Goal: Task Accomplishment & Management: Manage account settings

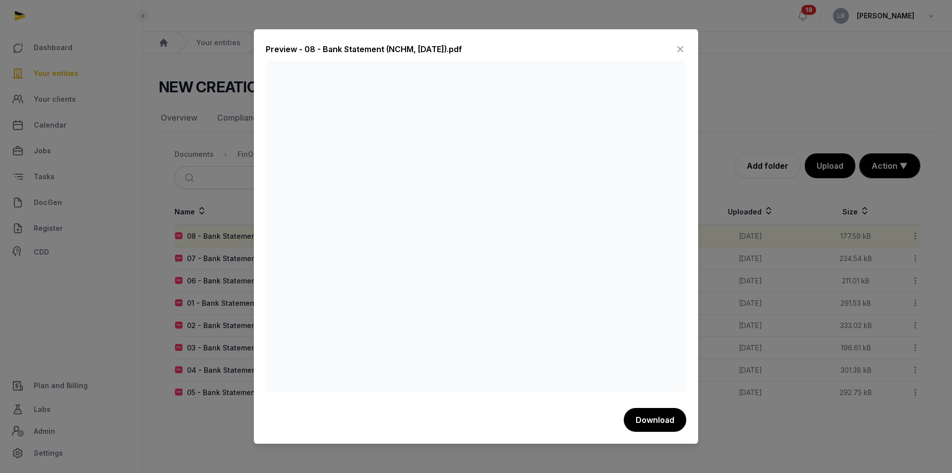
click at [678, 46] on icon at bounding box center [681, 49] width 12 height 16
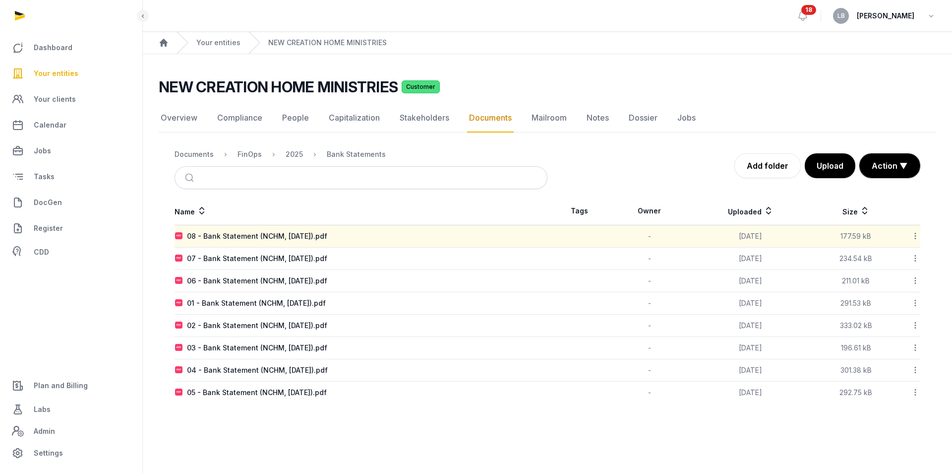
click at [249, 161] on nav "Documents FinOps 2025 Bank Statements" at bounding box center [361, 154] width 373 height 24
click at [256, 154] on div "FinOps" at bounding box center [250, 154] width 24 height 10
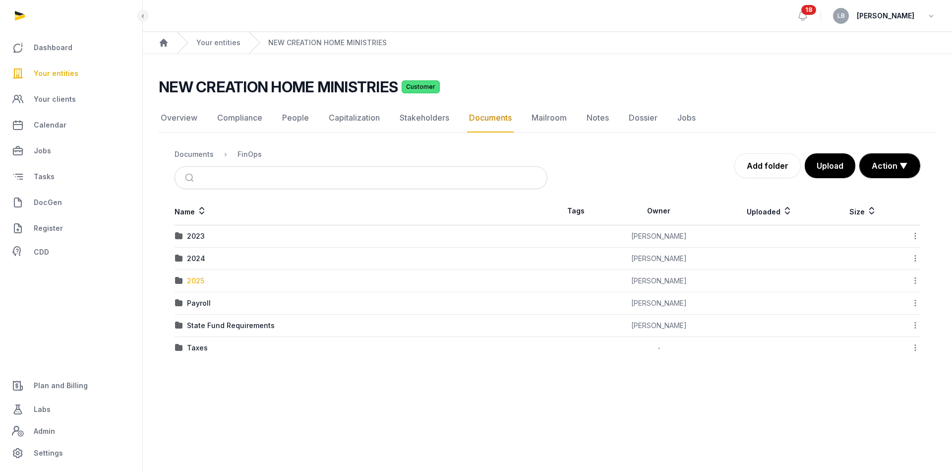
click at [203, 278] on div "2025" at bounding box center [195, 281] width 17 height 10
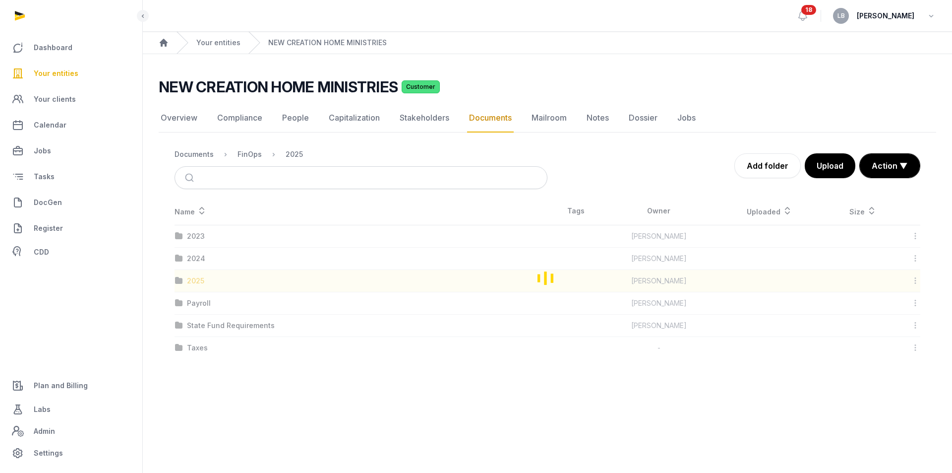
click at [203, 278] on div "Loading" at bounding box center [548, 278] width 778 height 162
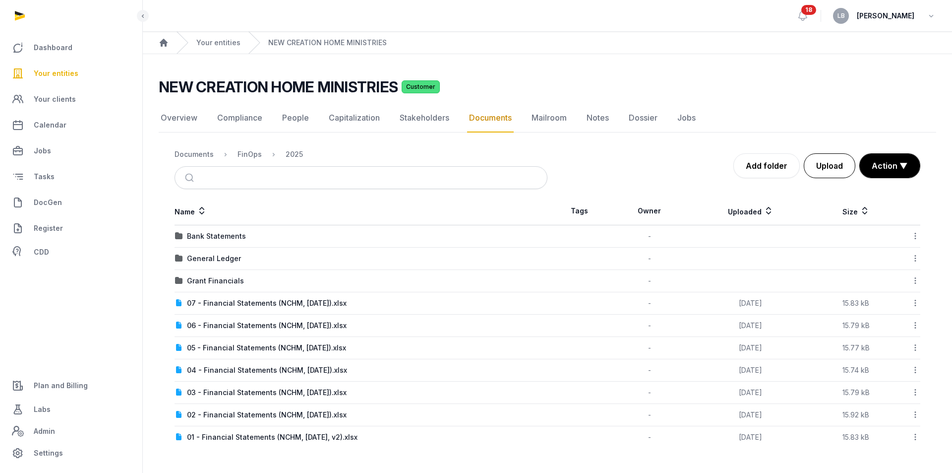
click at [833, 169] on button "Upload" at bounding box center [830, 165] width 52 height 25
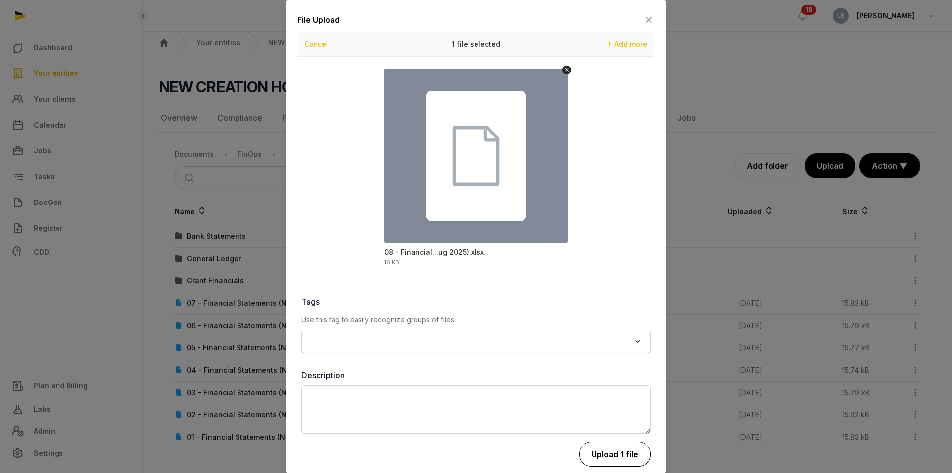
click at [603, 454] on button "Upload 1 file" at bounding box center [614, 453] width 71 height 25
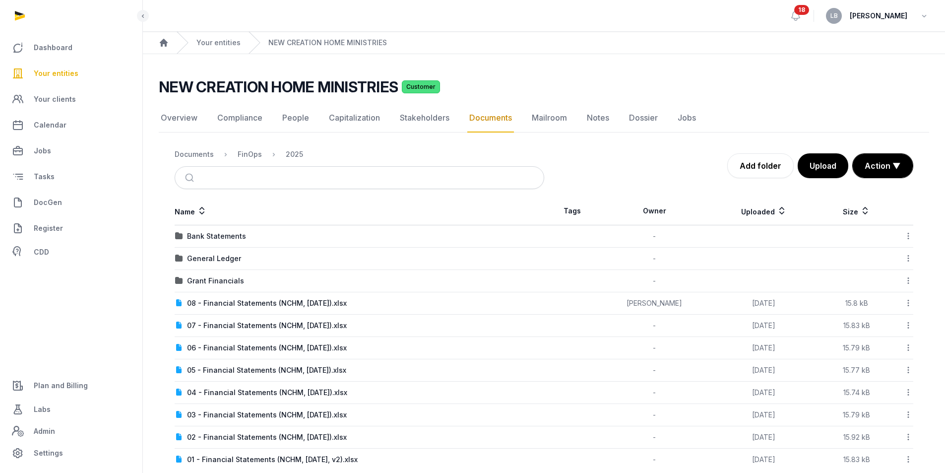
click at [910, 302] on icon at bounding box center [908, 303] width 9 height 10
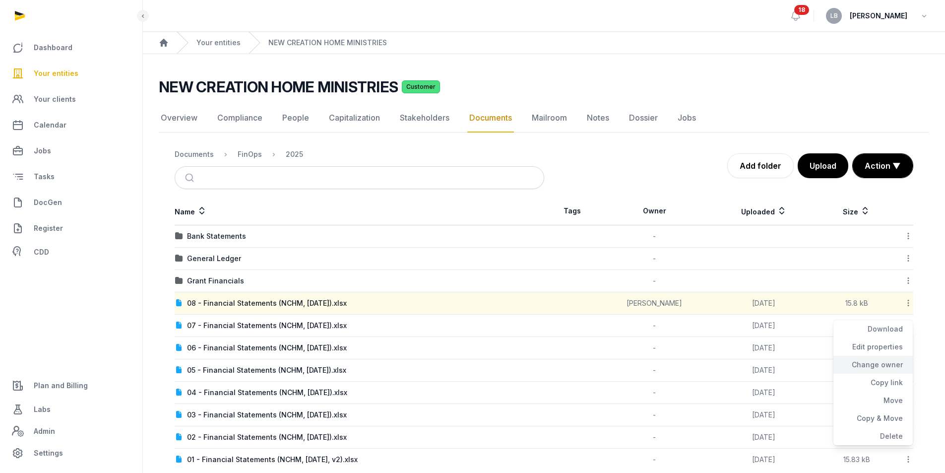
click at [876, 368] on div "Change owner" at bounding box center [872, 365] width 79 height 18
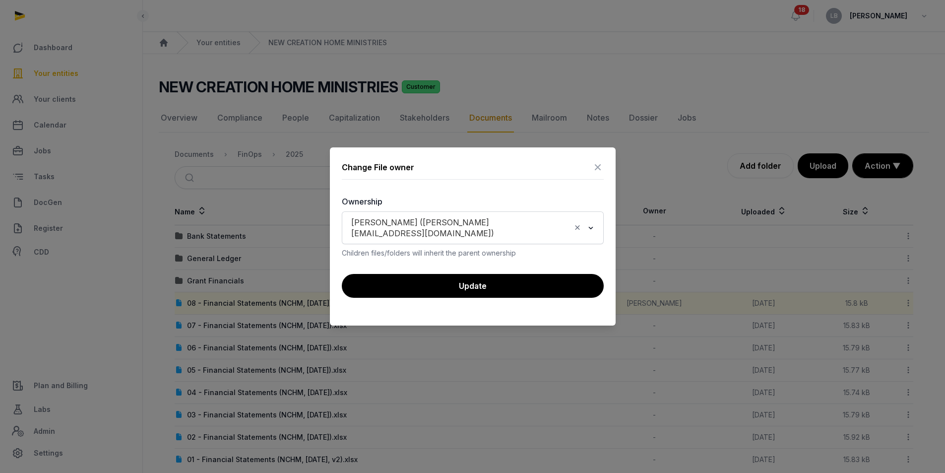
click at [578, 231] on icon "Clear Selected" at bounding box center [577, 227] width 9 height 10
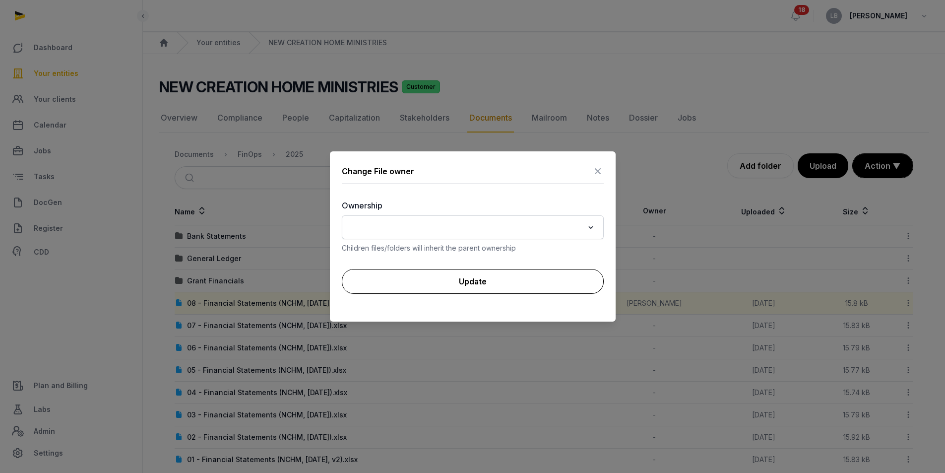
click at [571, 277] on button "Update" at bounding box center [473, 281] width 262 height 25
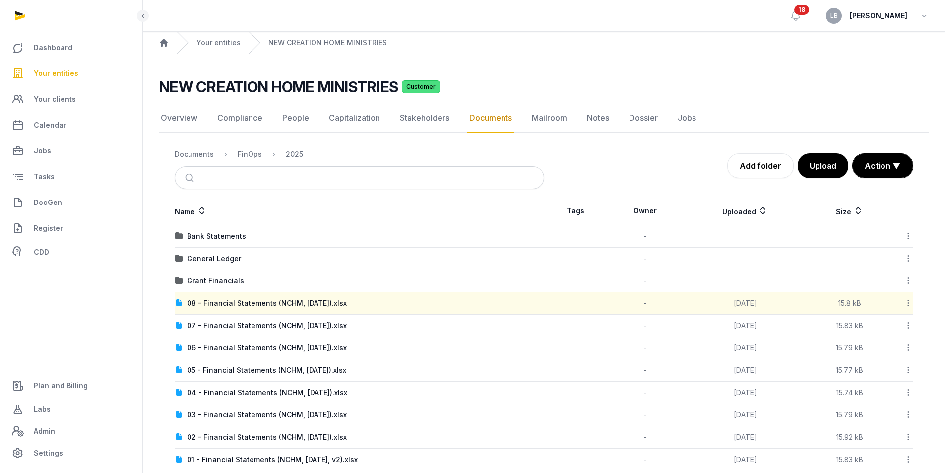
click at [909, 299] on icon at bounding box center [908, 303] width 9 height 10
click at [885, 381] on div "Copy link" at bounding box center [872, 382] width 79 height 18
